Goal: Find specific page/section: Find specific page/section

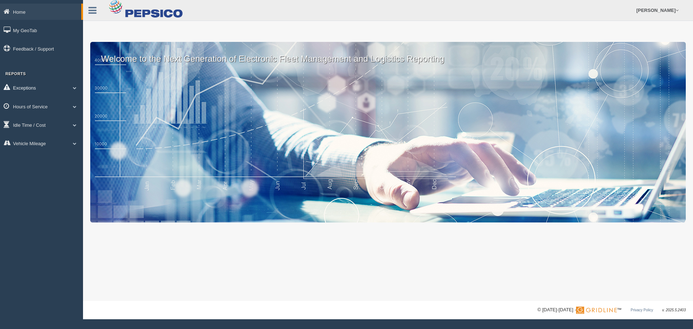
click at [74, 85] on link "Exceptions" at bounding box center [41, 87] width 83 height 16
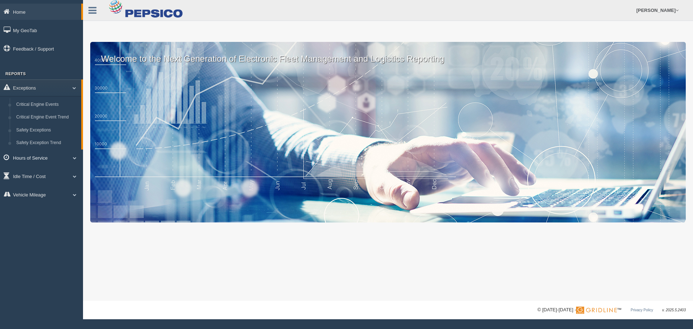
click at [72, 158] on span at bounding box center [74, 158] width 9 height 4
click at [61, 125] on link "HOS Explanation Reports" at bounding box center [47, 123] width 68 height 13
